Goal: Task Accomplishment & Management: Use online tool/utility

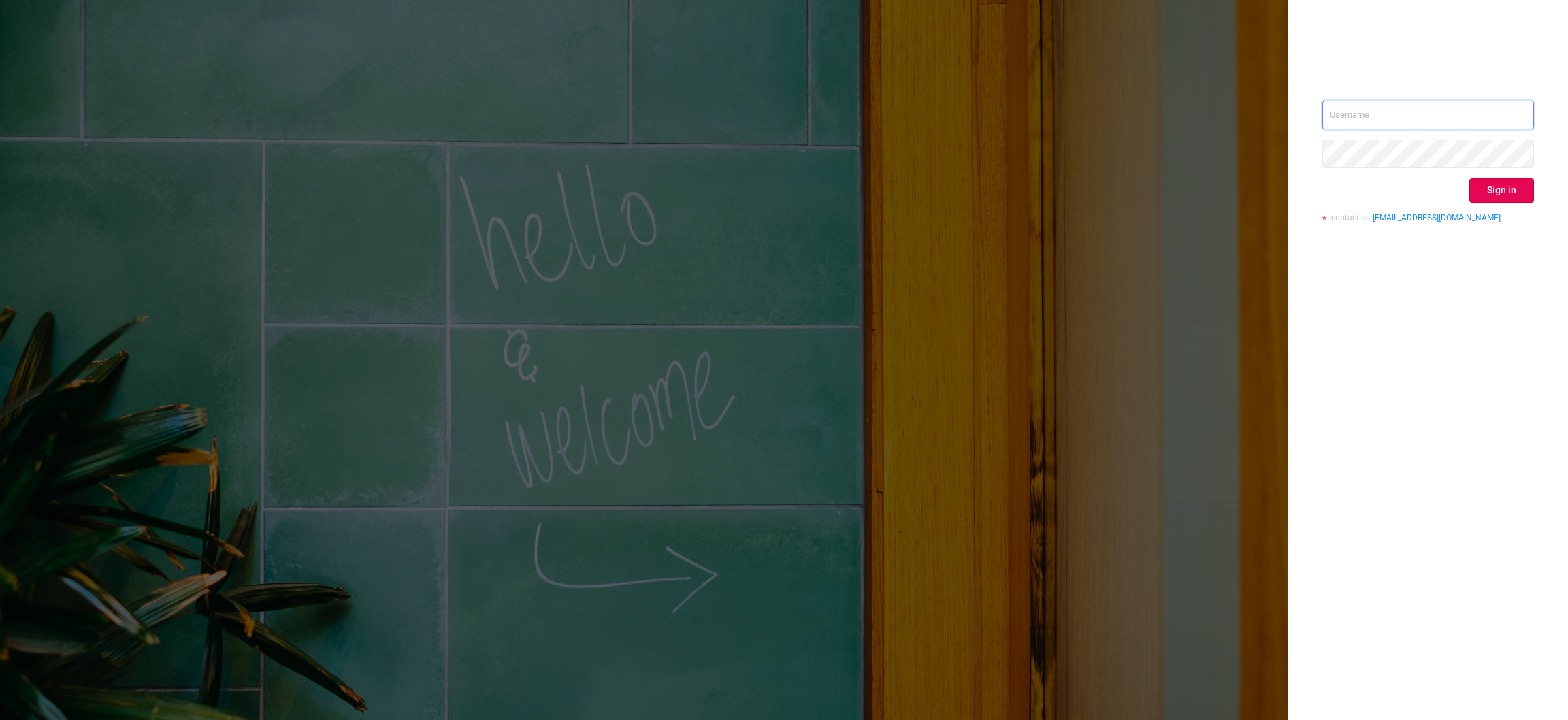
click at [1493, 104] on input "text" at bounding box center [1428, 115] width 212 height 29
type input "[EMAIL_ADDRESS][DOMAIN_NAME]"
click at [1515, 191] on button "Sign in" at bounding box center [1502, 190] width 64 height 25
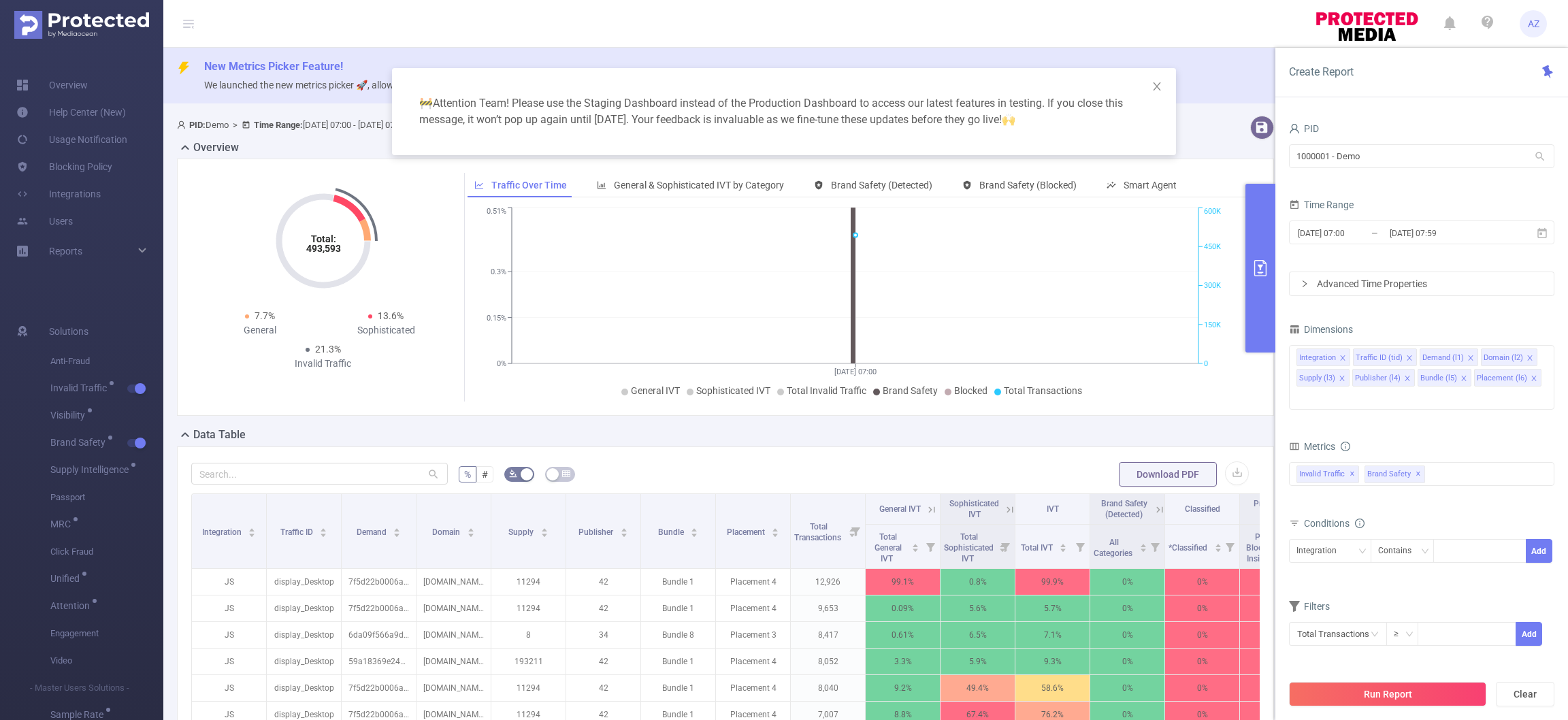
drag, startPoint x: 1366, startPoint y: 693, endPoint x: 1324, endPoint y: 692, distance: 42.0
click at [1366, 692] on button "Run Report" at bounding box center [1388, 694] width 198 height 25
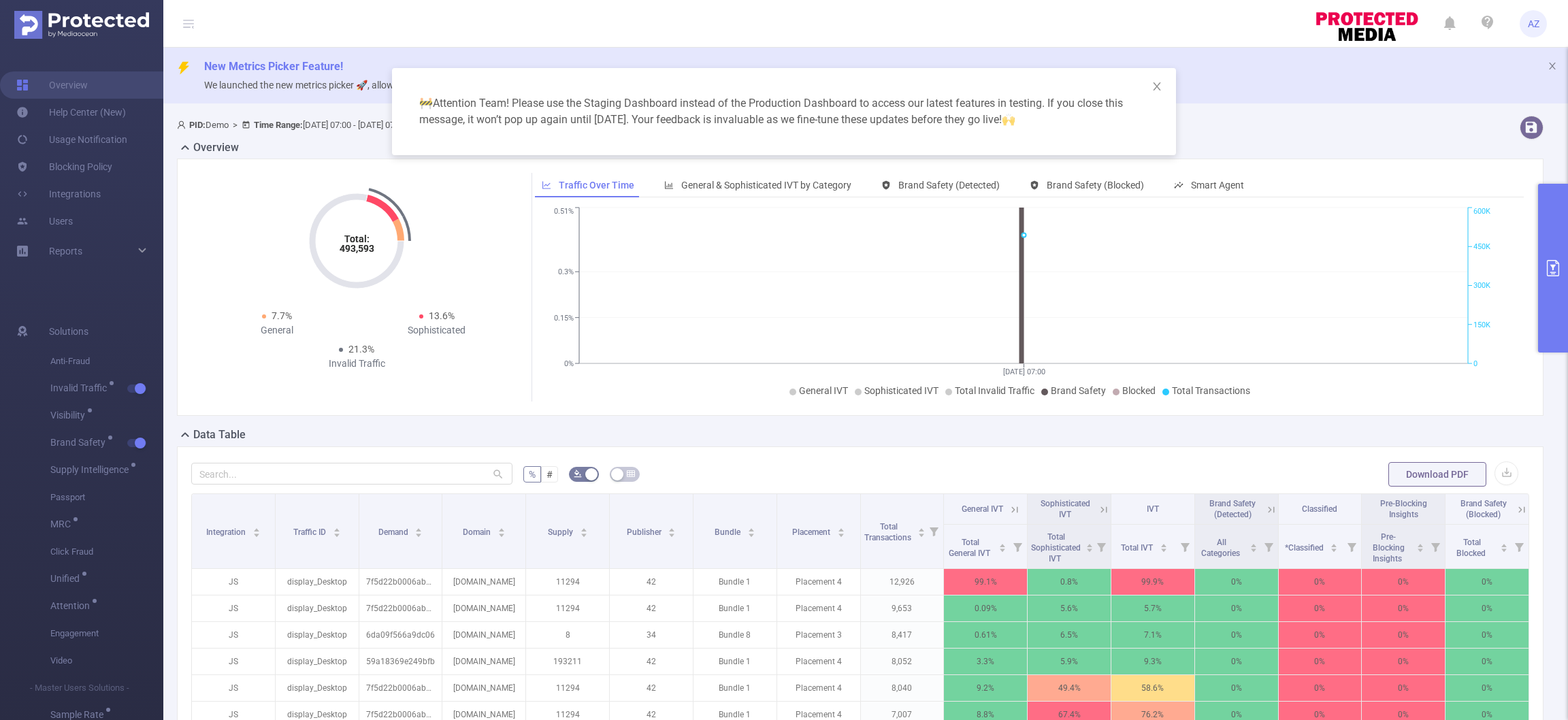
drag, startPoint x: 1560, startPoint y: 392, endPoint x: 1561, endPoint y: 415, distance: 23.0
click at [1561, 415] on div "🚧 Attention Team! Please use the Staging Dashboard instead of the Production Da…" at bounding box center [784, 360] width 1568 height 720
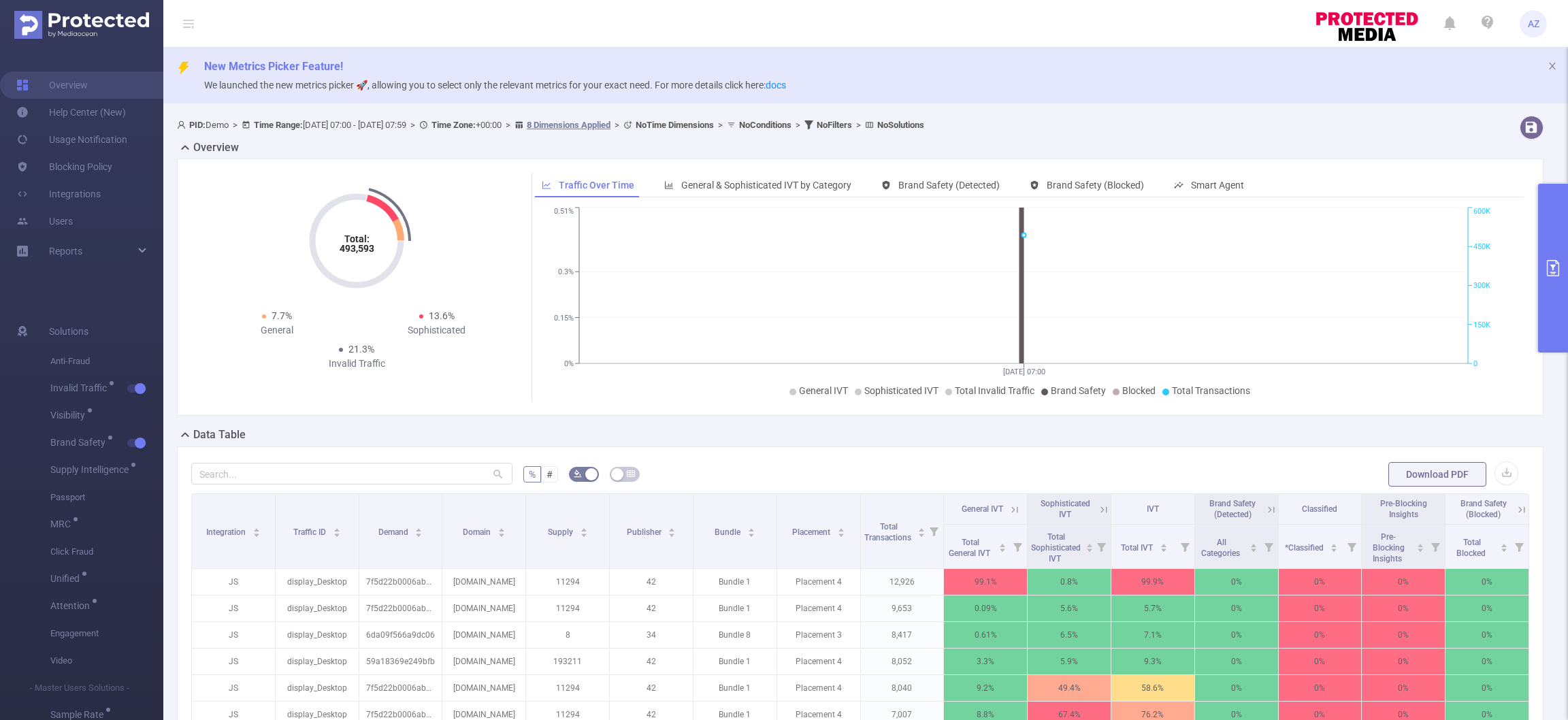
click at [1545, 321] on button "primary" at bounding box center [1553, 269] width 30 height 169
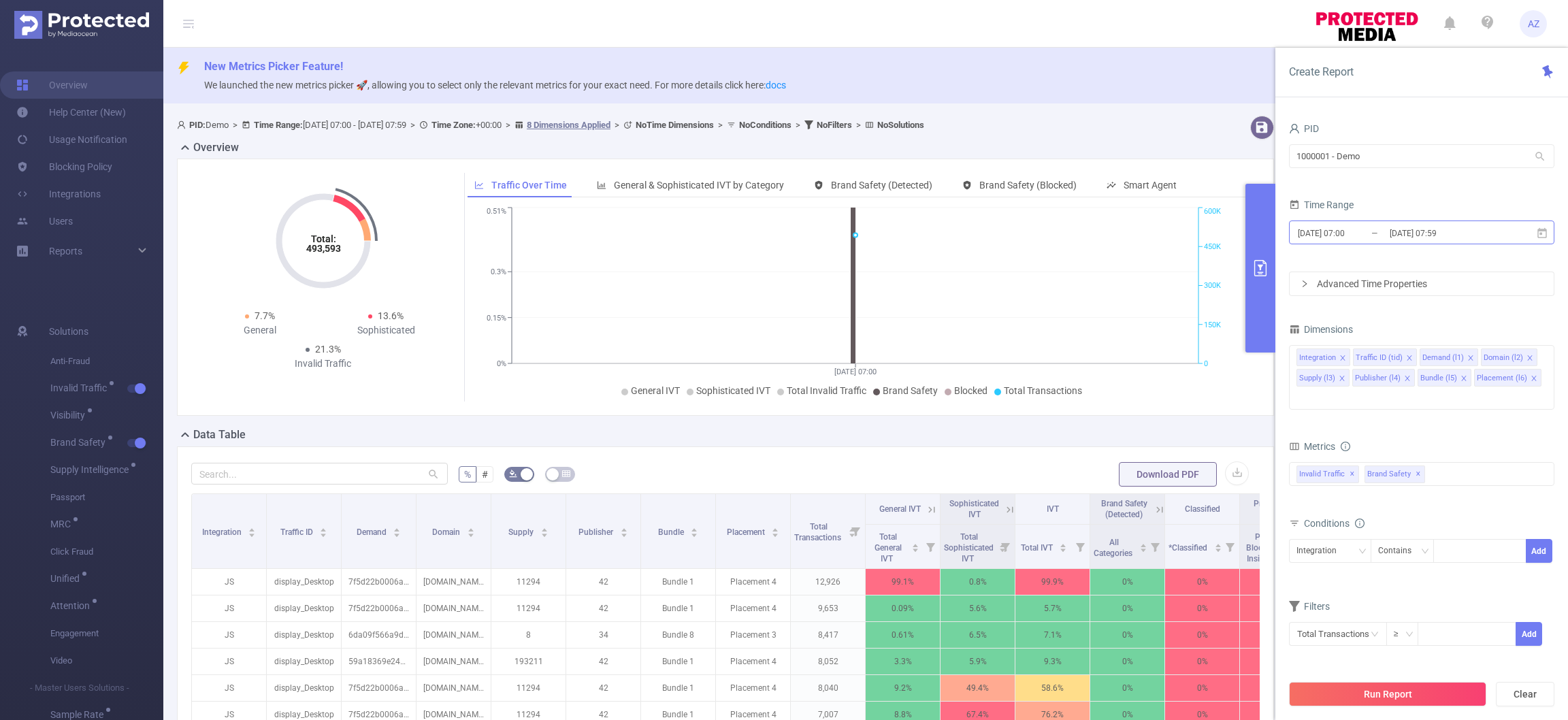
click at [1383, 229] on input "[DATE] 07:00" at bounding box center [1352, 234] width 110 height 18
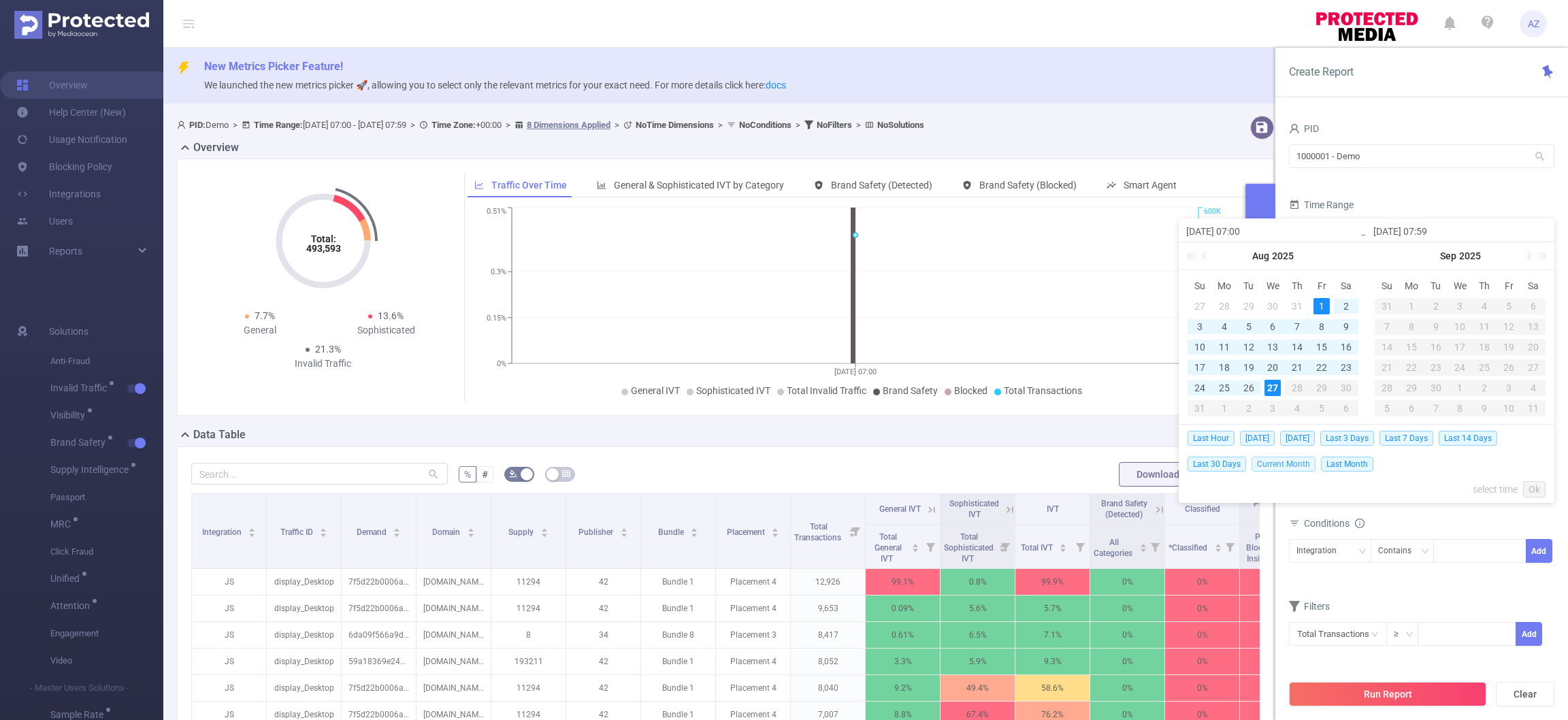
click at [1302, 465] on span "Current Month" at bounding box center [1284, 464] width 64 height 15
type input "[DATE] 00:00"
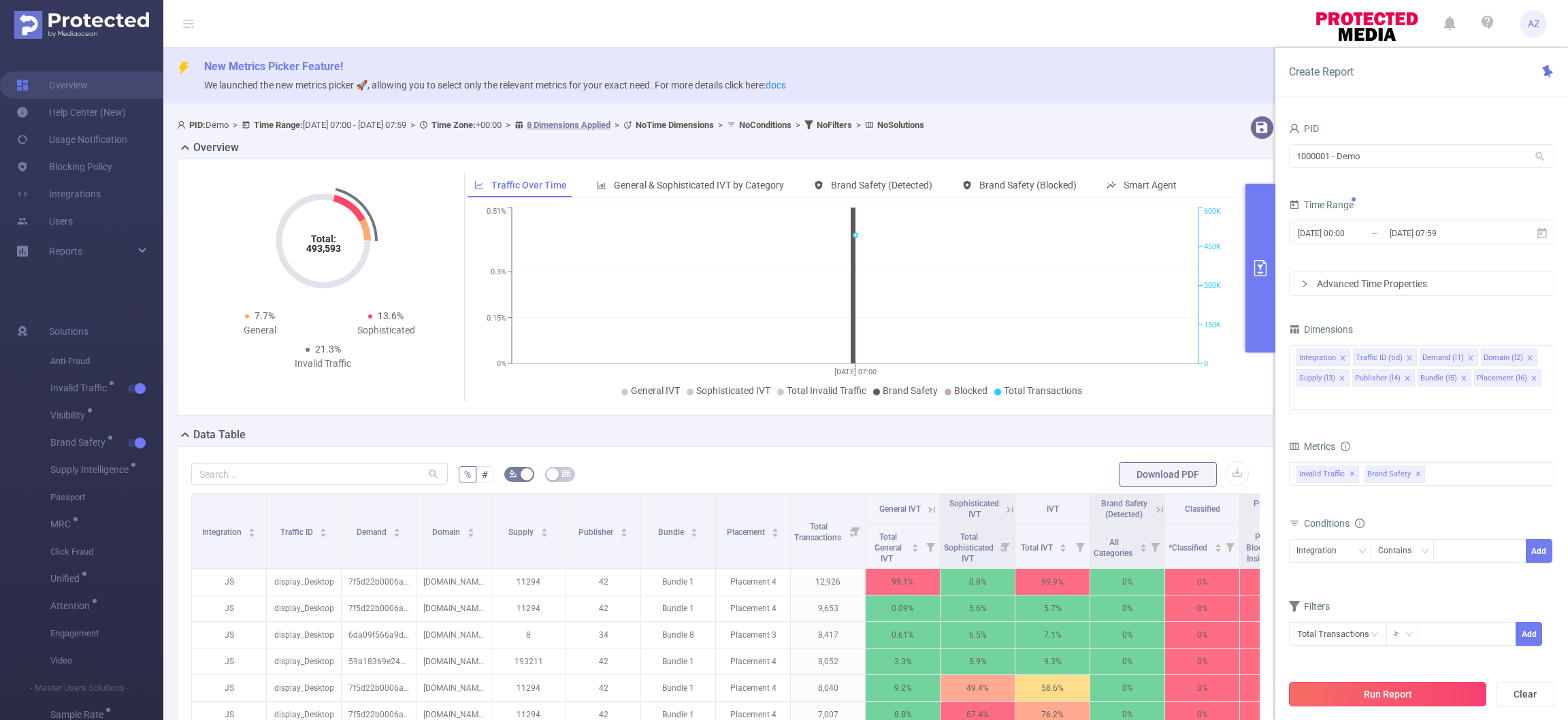
click at [1387, 694] on button "Run Report" at bounding box center [1388, 694] width 198 height 25
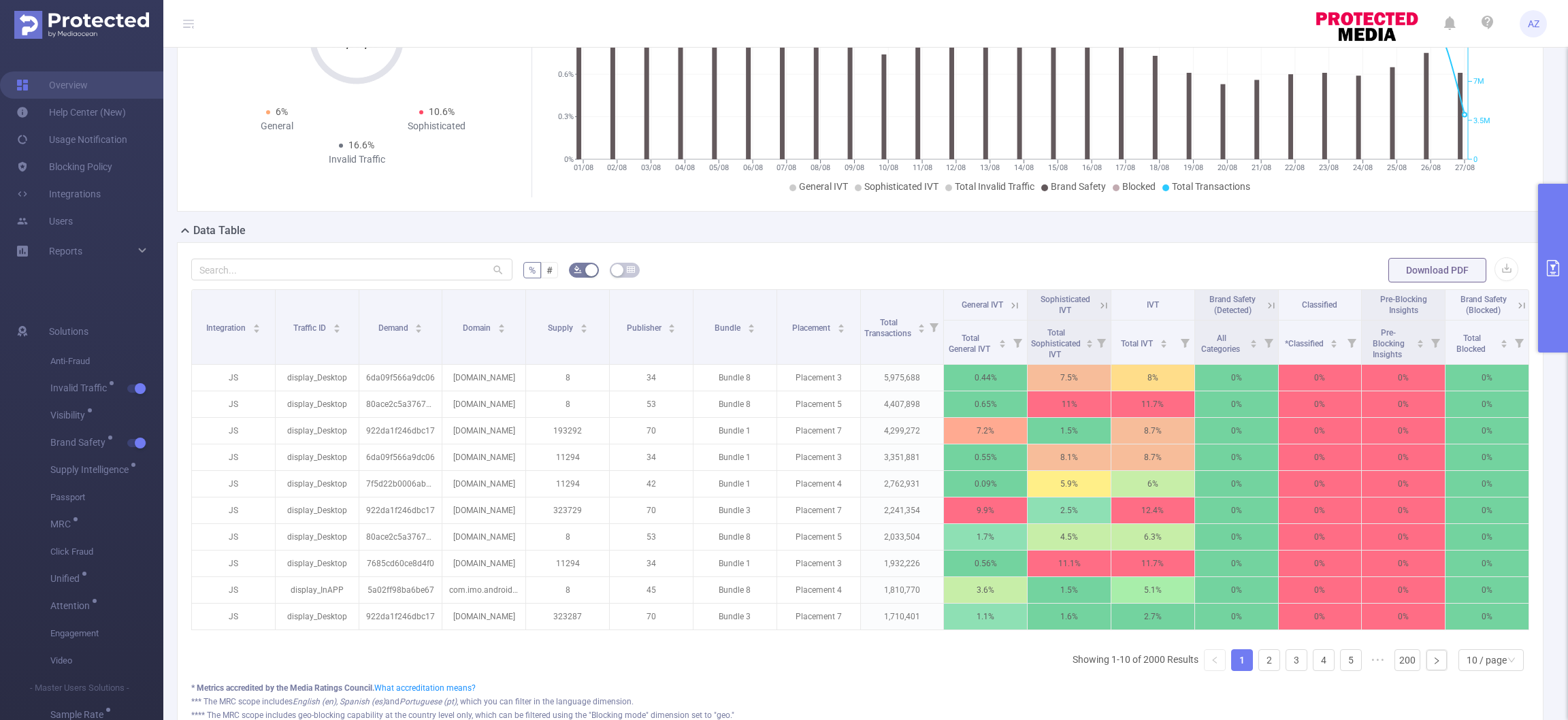
scroll to position [210, 0]
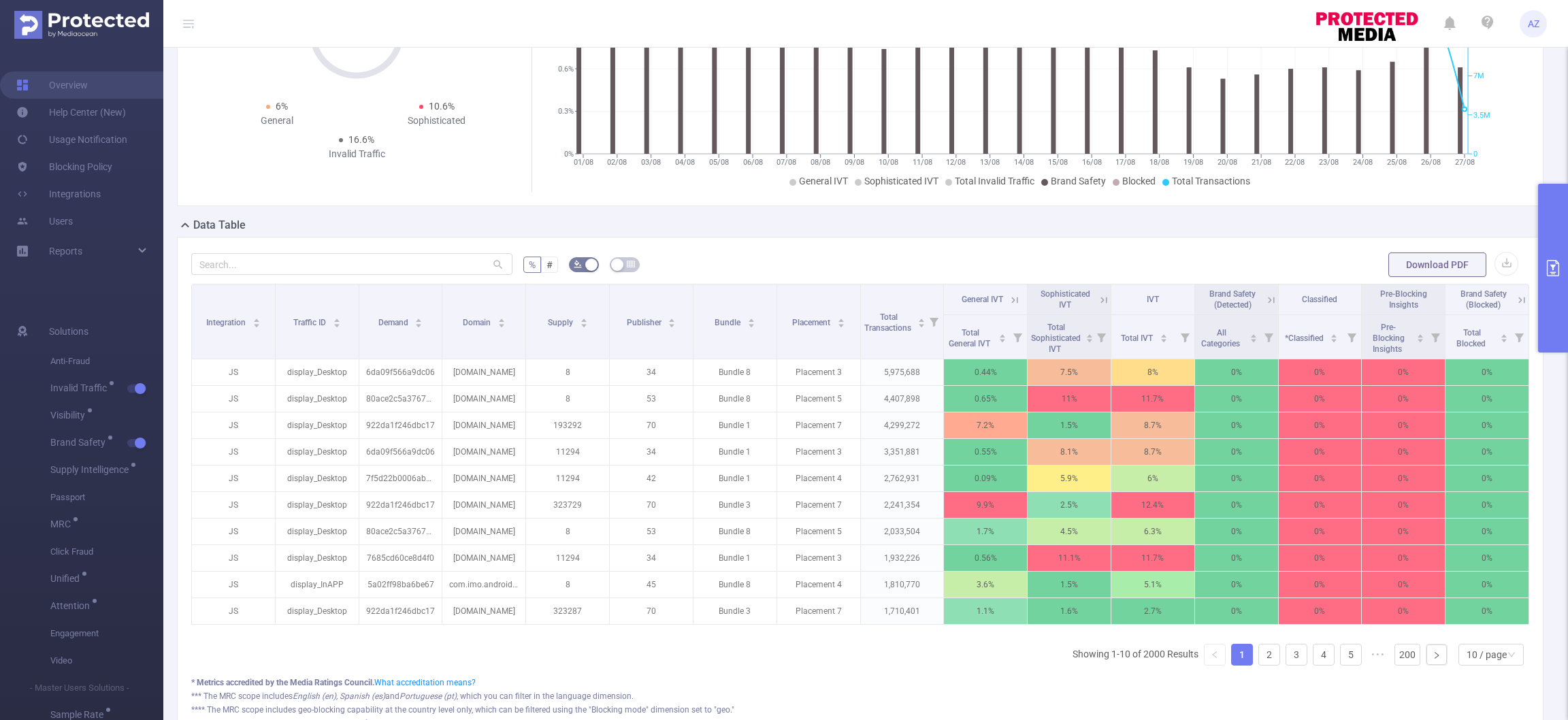
click at [1012, 302] on icon at bounding box center [1014, 300] width 6 height 6
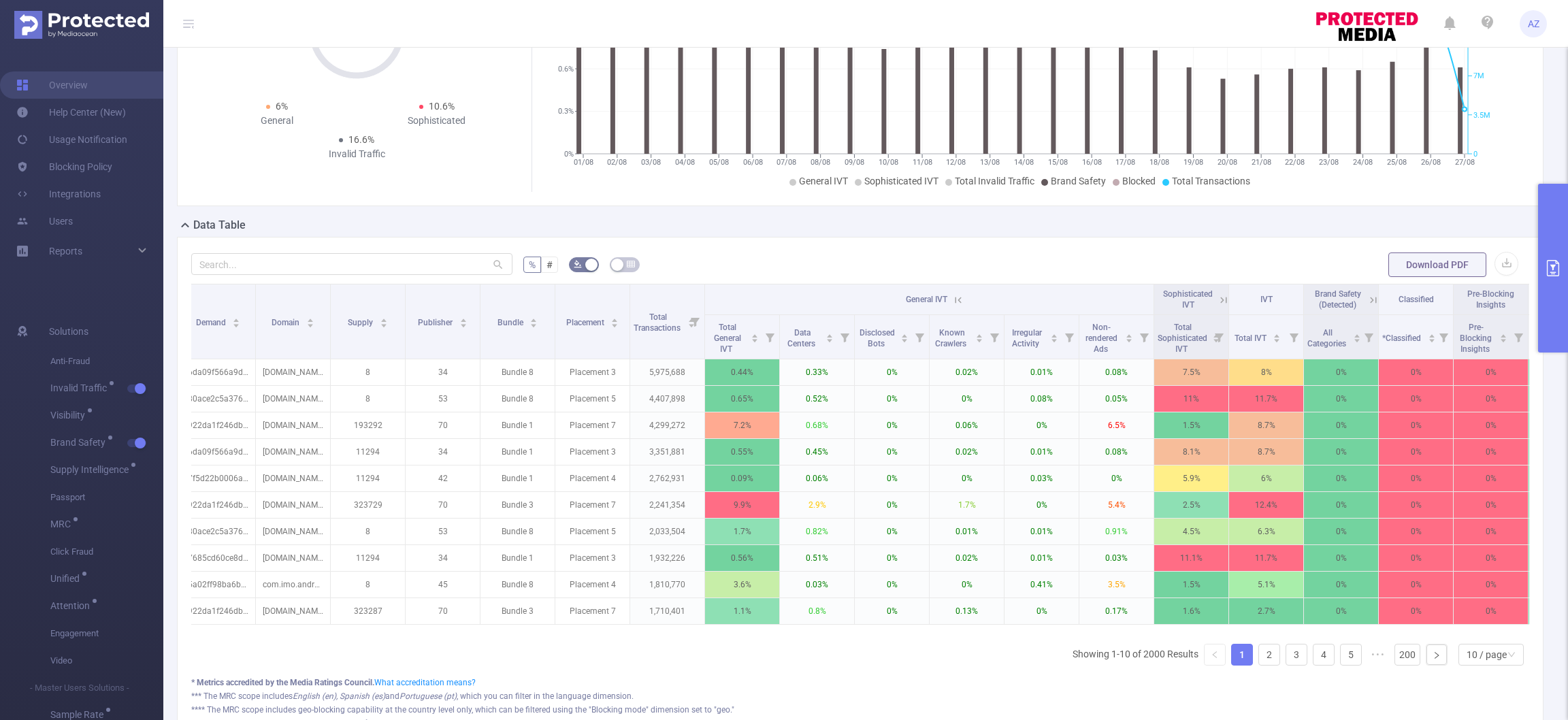
scroll to position [0, 253]
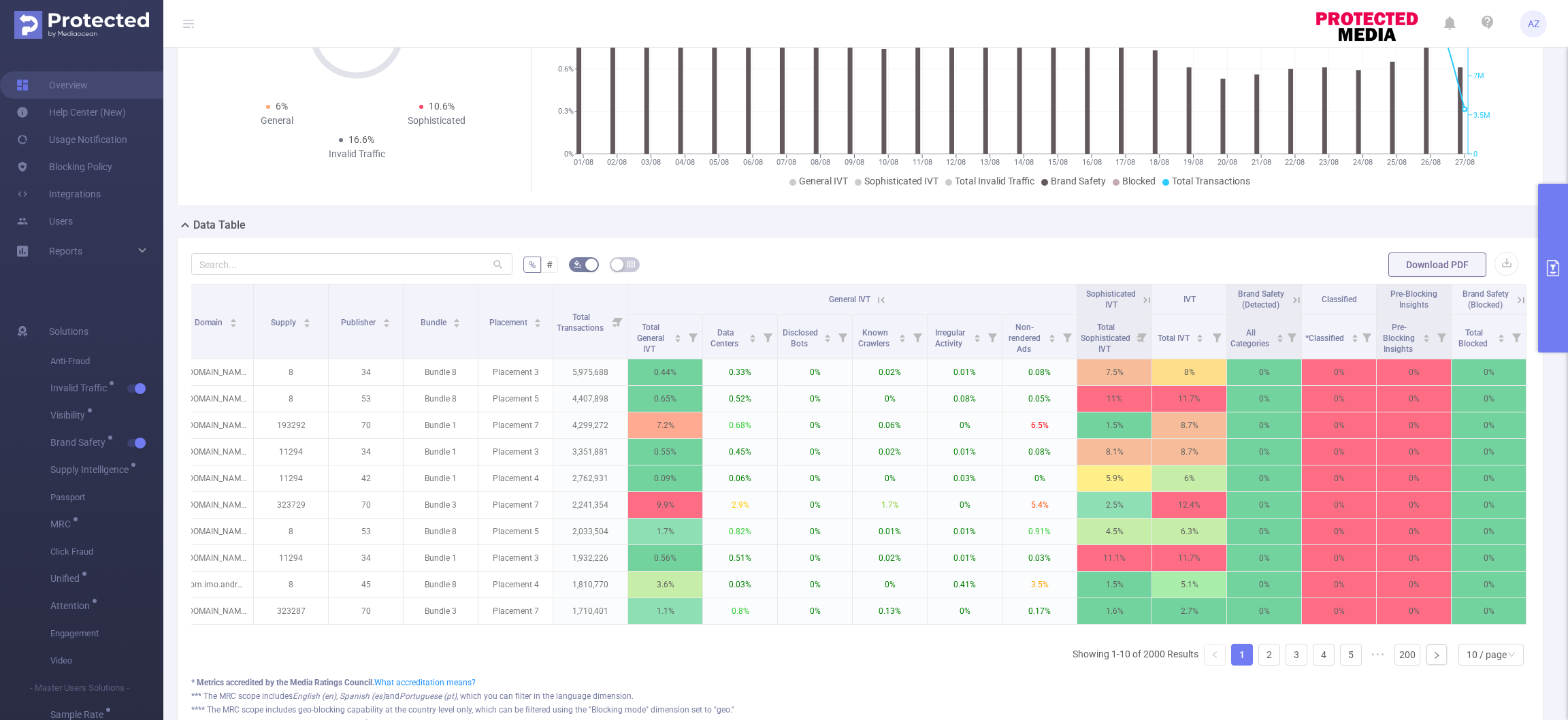
click at [876, 302] on icon at bounding box center [881, 300] width 12 height 12
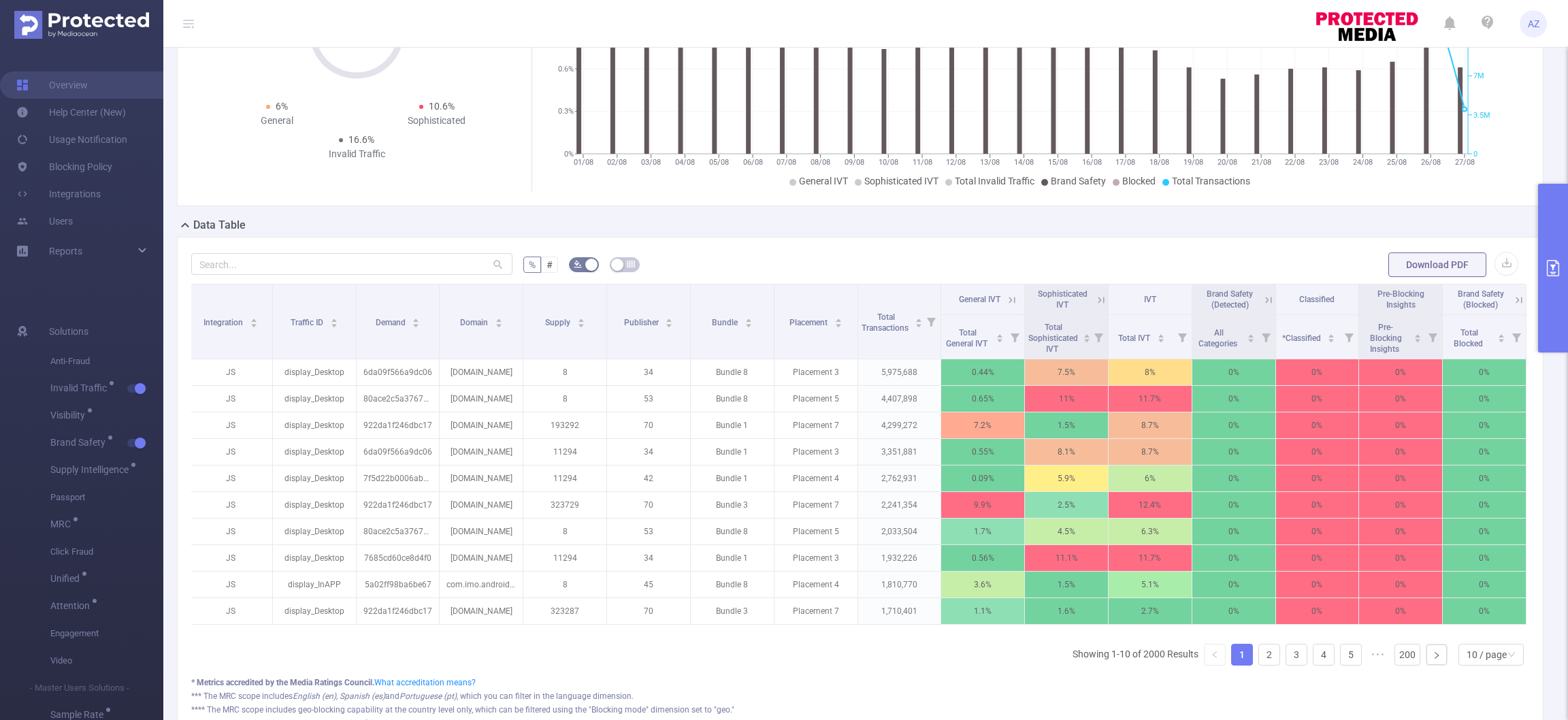
scroll to position [0, 2]
click at [1096, 300] on icon at bounding box center [1102, 300] width 12 height 12
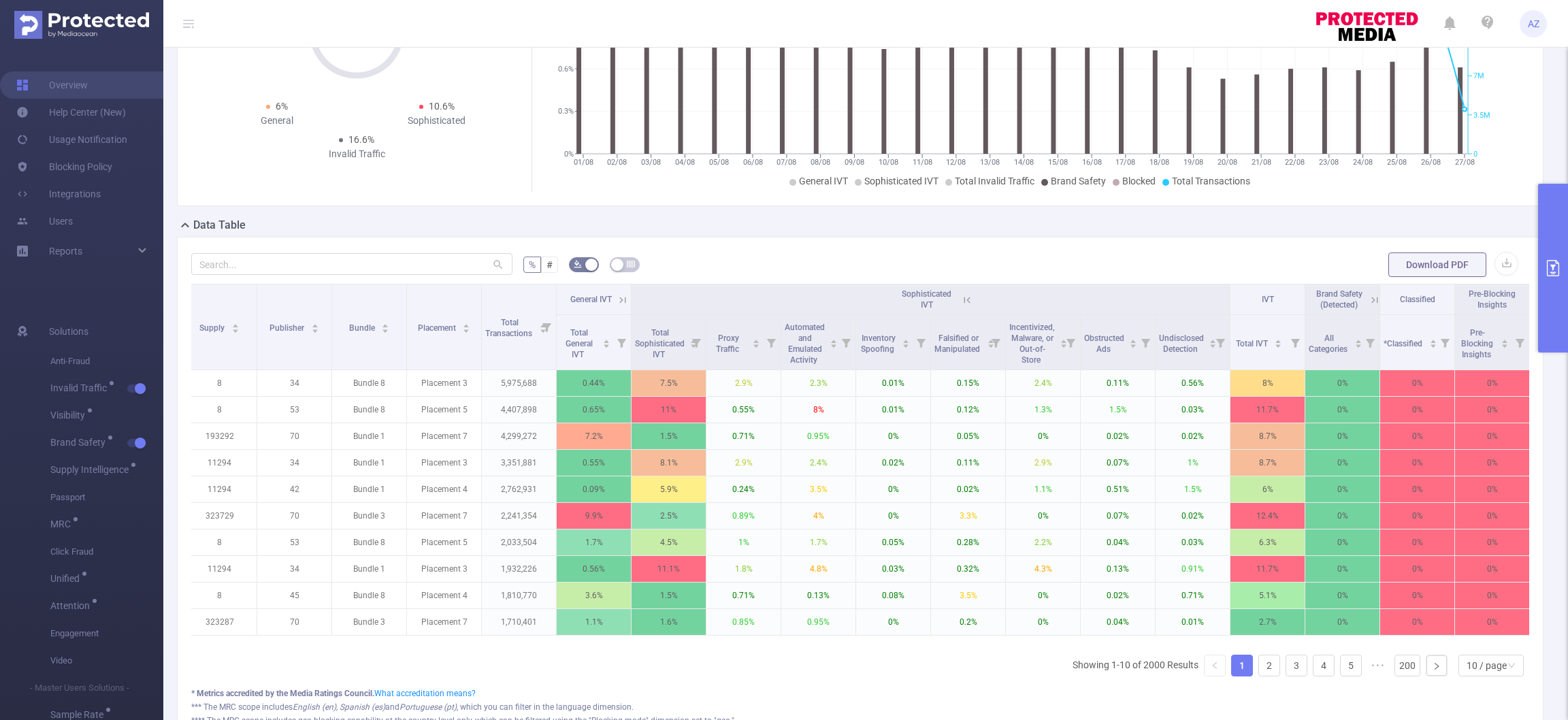
scroll to position [0, 0]
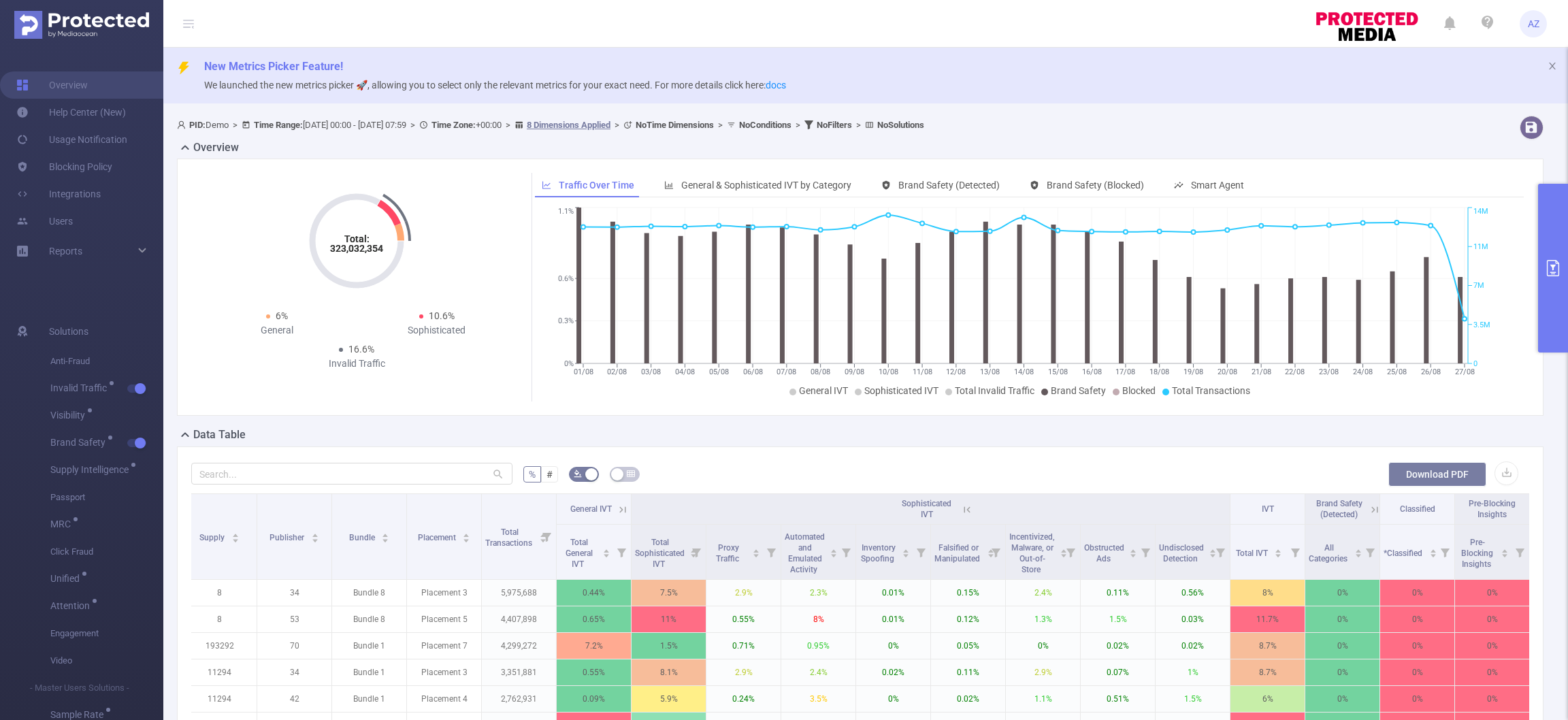
click at [1418, 477] on button "Download PDF" at bounding box center [1437, 474] width 98 height 25
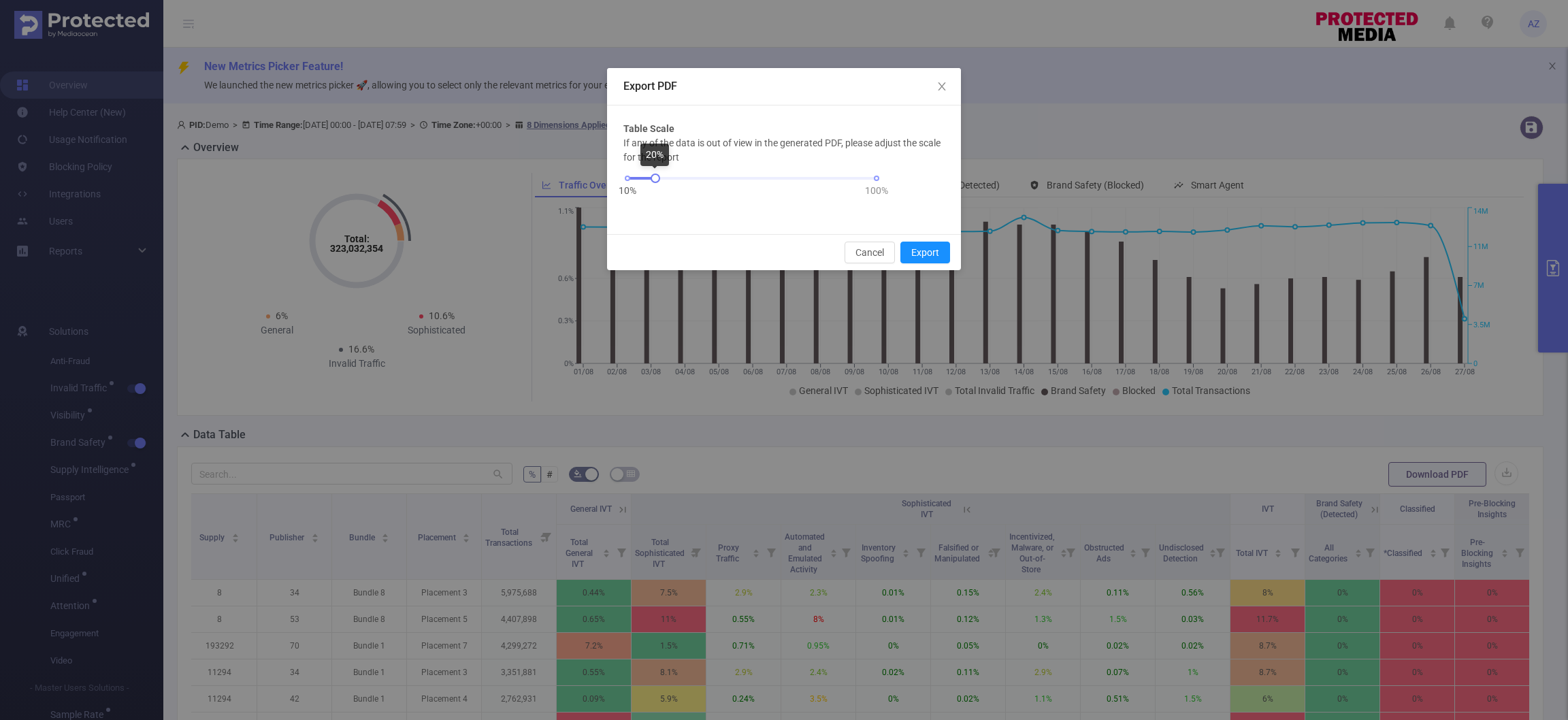
drag, startPoint x: 627, startPoint y: 179, endPoint x: 651, endPoint y: 179, distance: 24.0
click at [651, 179] on div "10% 100%" at bounding box center [751, 177] width 249 height 8
click at [930, 249] on button "Export" at bounding box center [925, 253] width 50 height 22
